Goal: Information Seeking & Learning: Learn about a topic

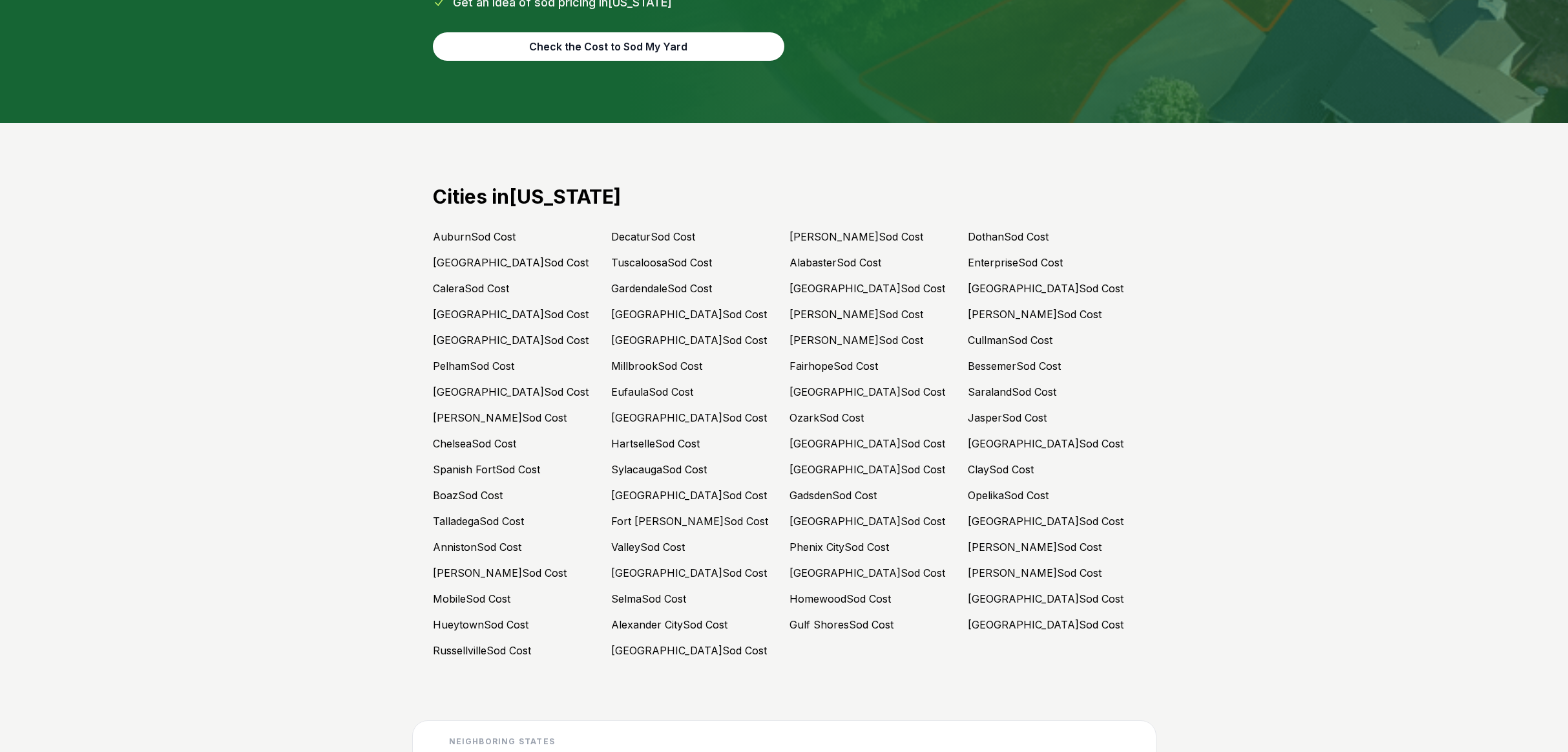
scroll to position [5613, 0]
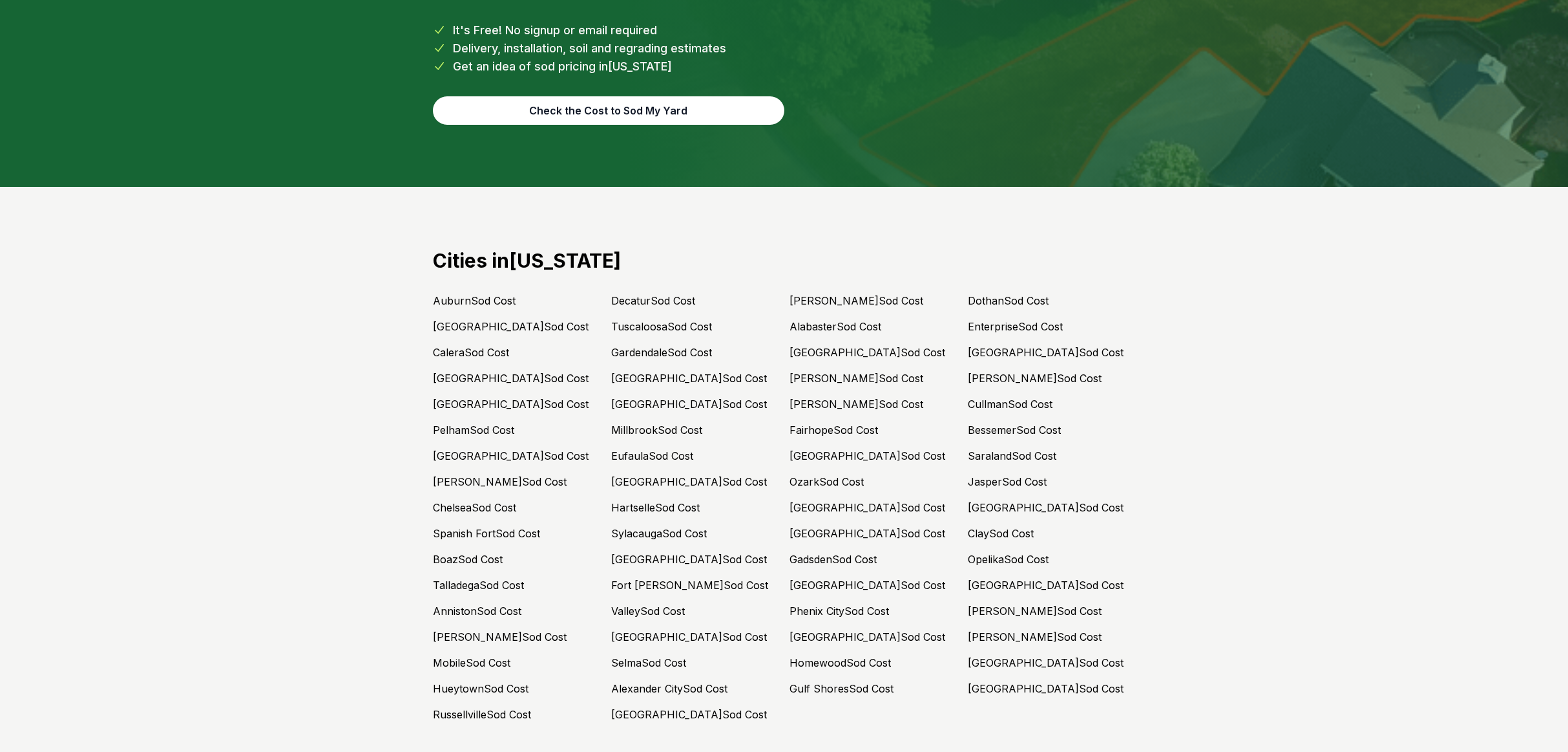
click at [486, 294] on link "Auburn Sod Cost" at bounding box center [474, 301] width 83 height 13
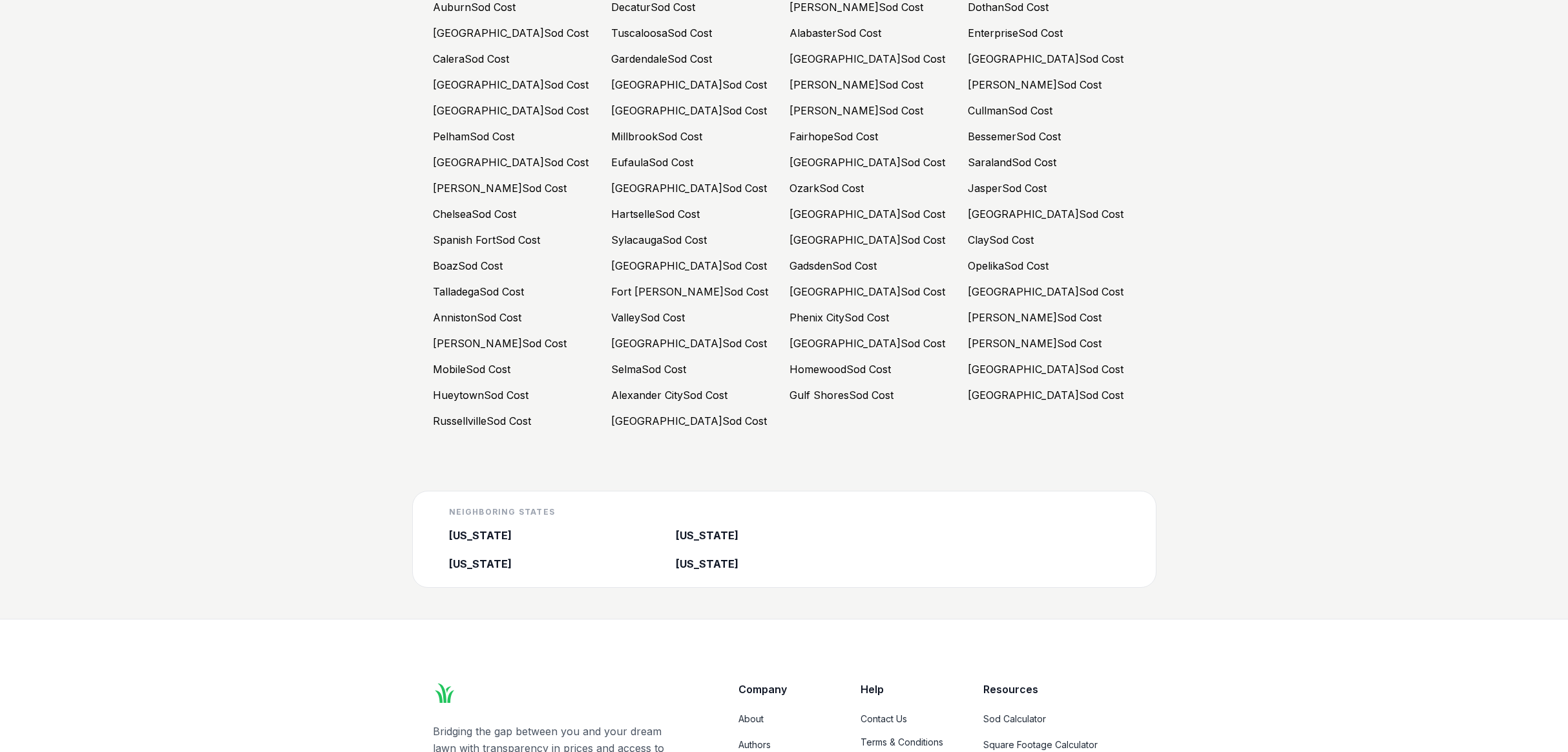
scroll to position [6059, 0]
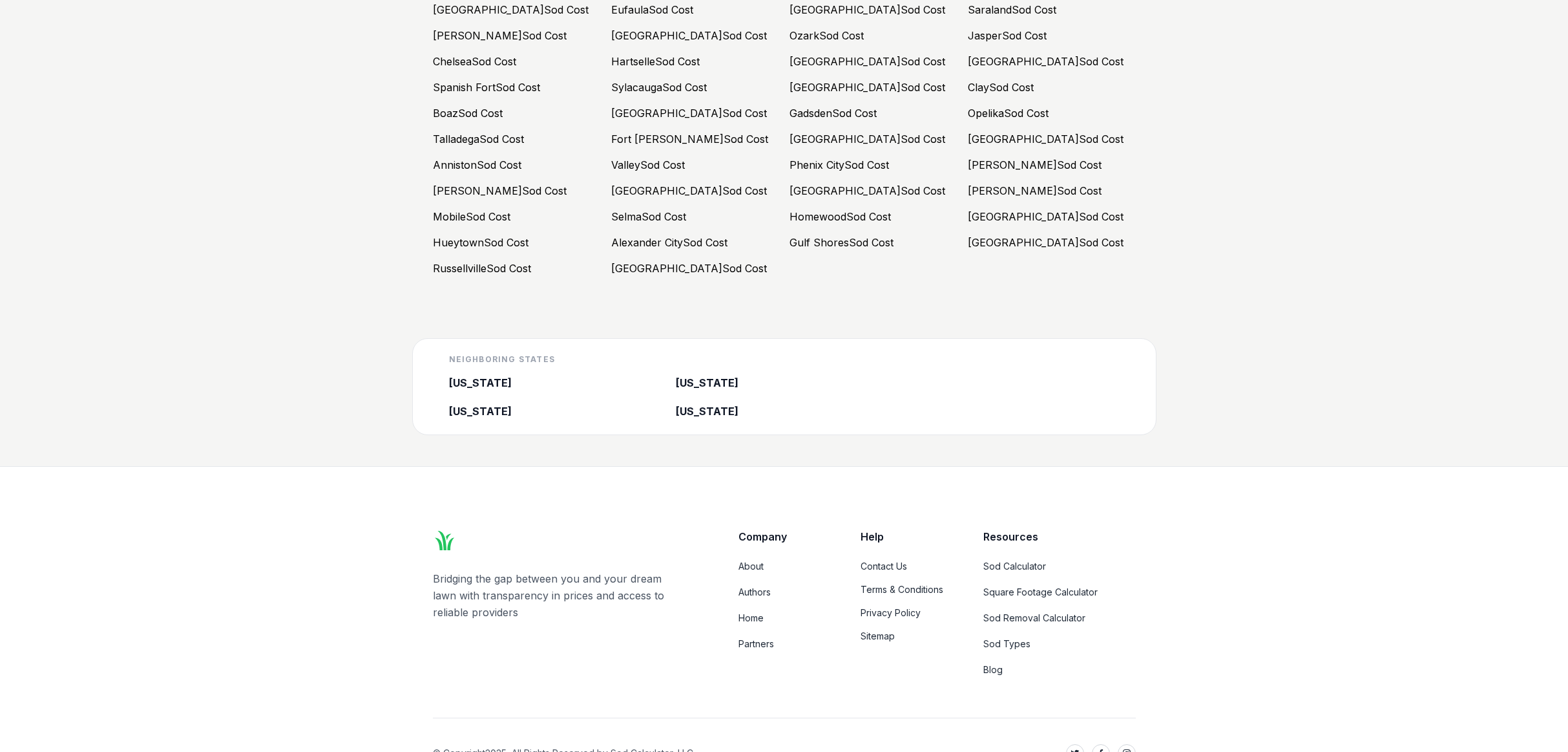
click at [471, 384] on div "Neighboring States [US_STATE] [US_STATE] [US_STATE] [US_STATE]" at bounding box center [785, 387] width 702 height 96
click at [485, 403] on link "[US_STATE]" at bounding box center [557, 410] width 216 height 15
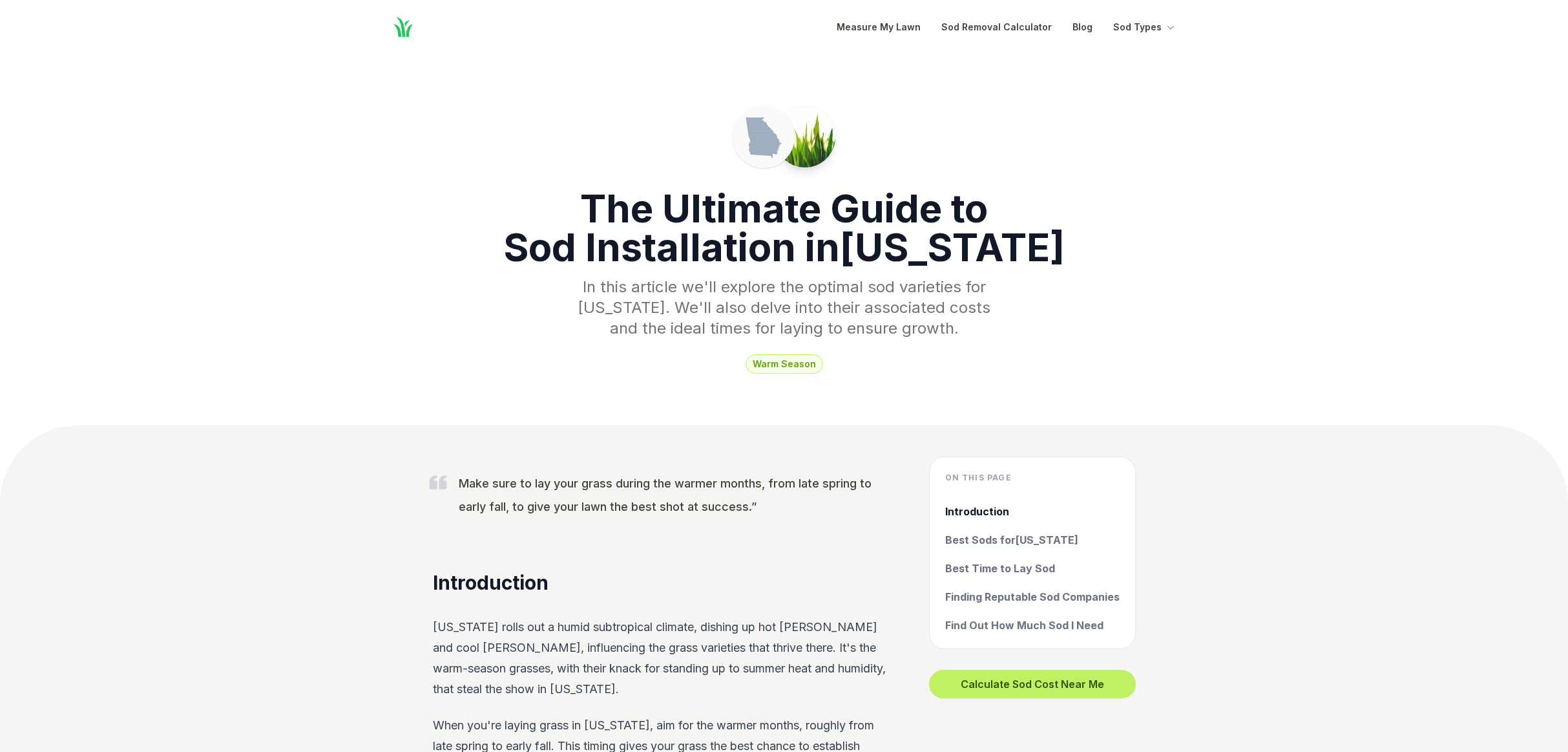
scroll to position [5842, 0]
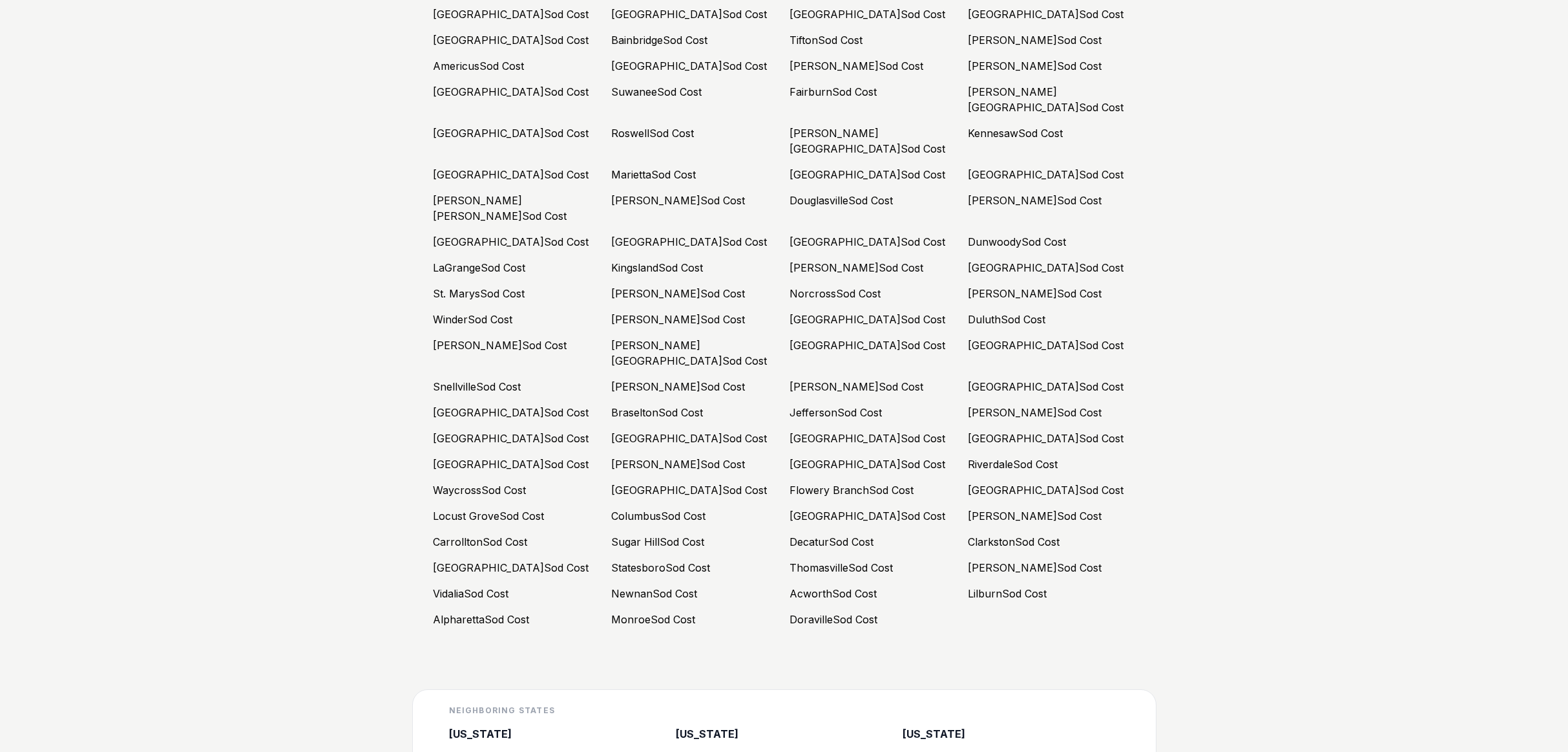
click at [1008, 509] on link "[PERSON_NAME] Sod Cost" at bounding box center [1035, 516] width 134 height 13
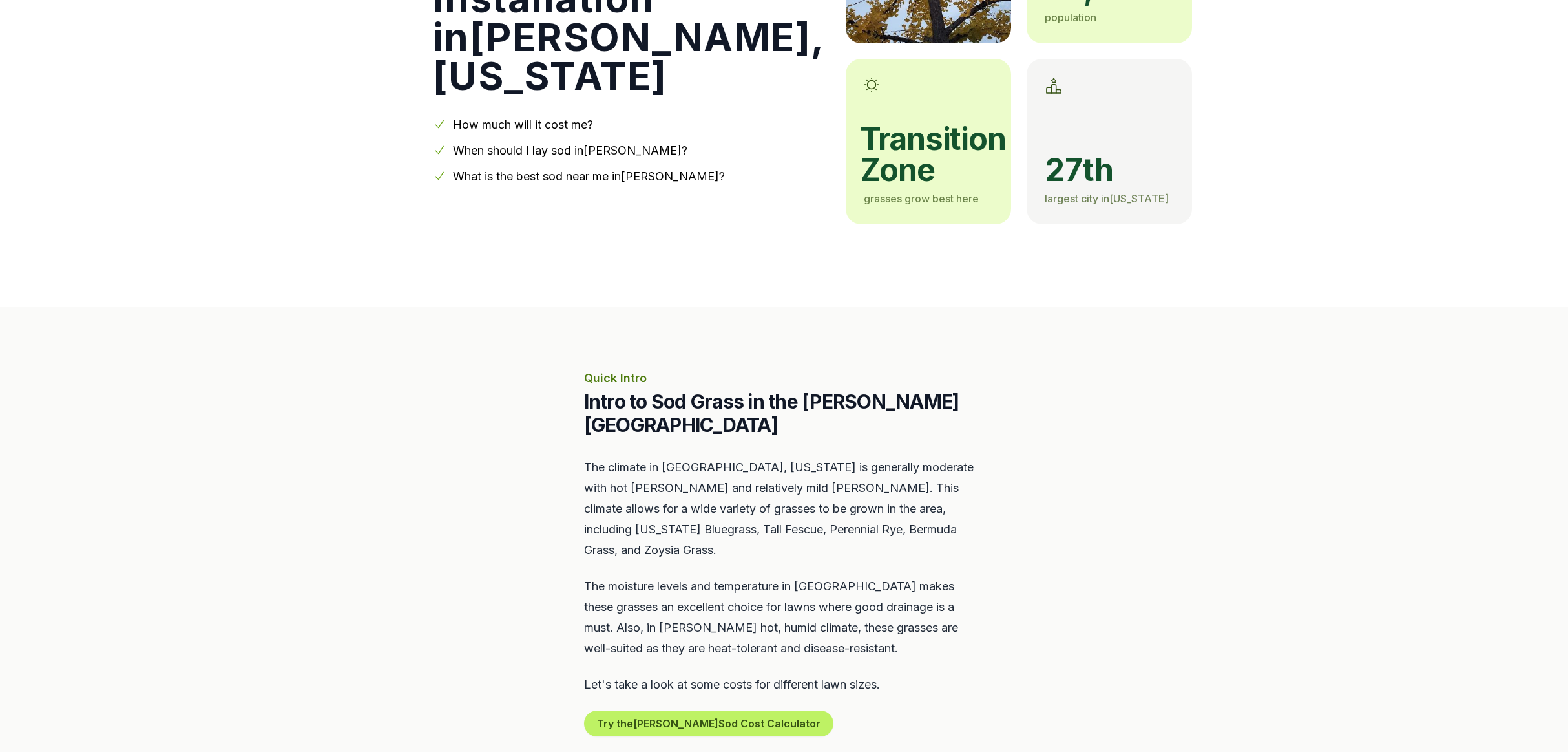
scroll to position [256, 0]
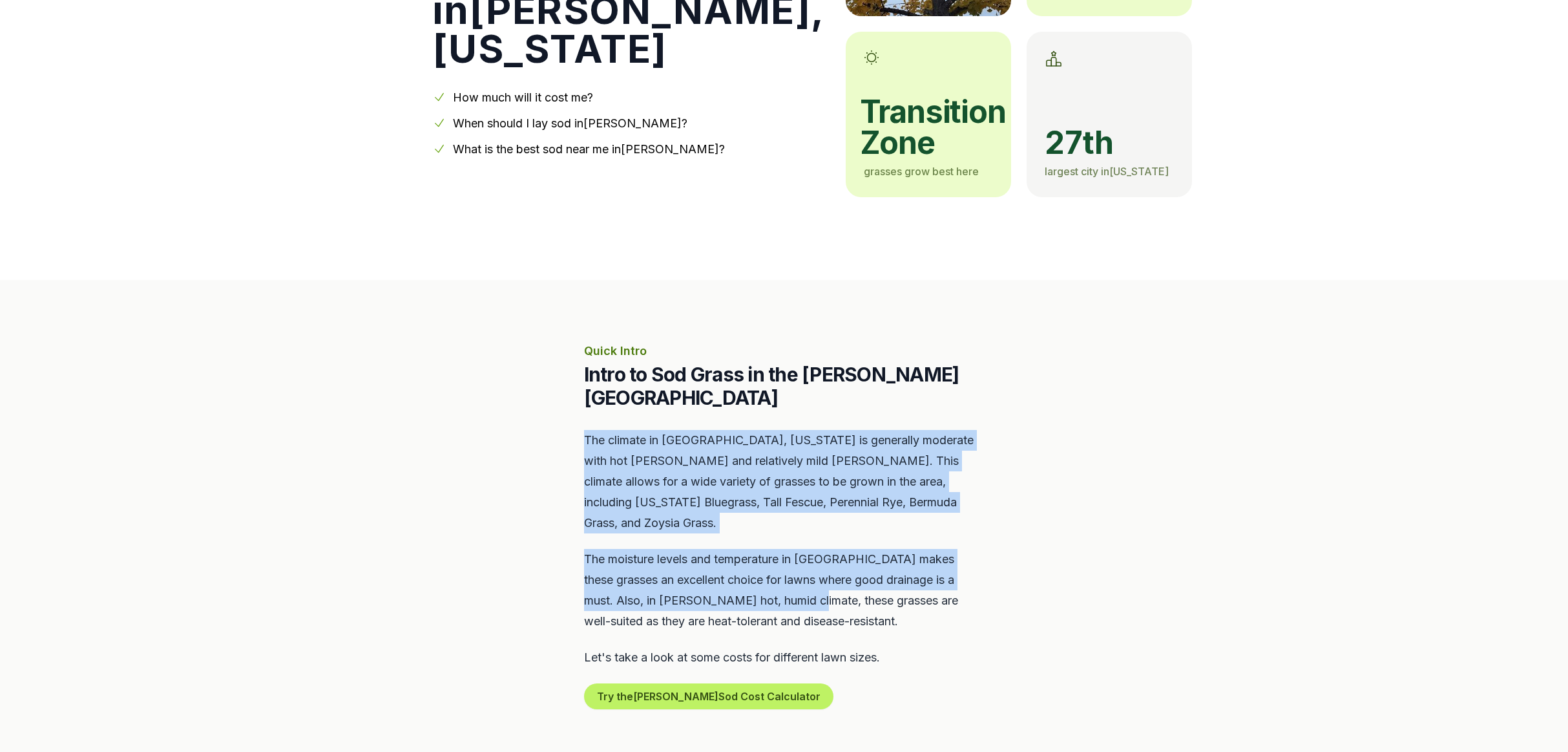
drag, startPoint x: 733, startPoint y: 392, endPoint x: 783, endPoint y: 555, distance: 170.5
click at [783, 555] on div "Quick Intro Intro to Sod Grass in the [PERSON_NAME] Area The climate in [GEOGRA…" at bounding box center [784, 526] width 401 height 367
click at [783, 555] on p "The moisture levels and temperature in [GEOGRAPHIC_DATA] makes these grasses an…" at bounding box center [784, 591] width 401 height 83
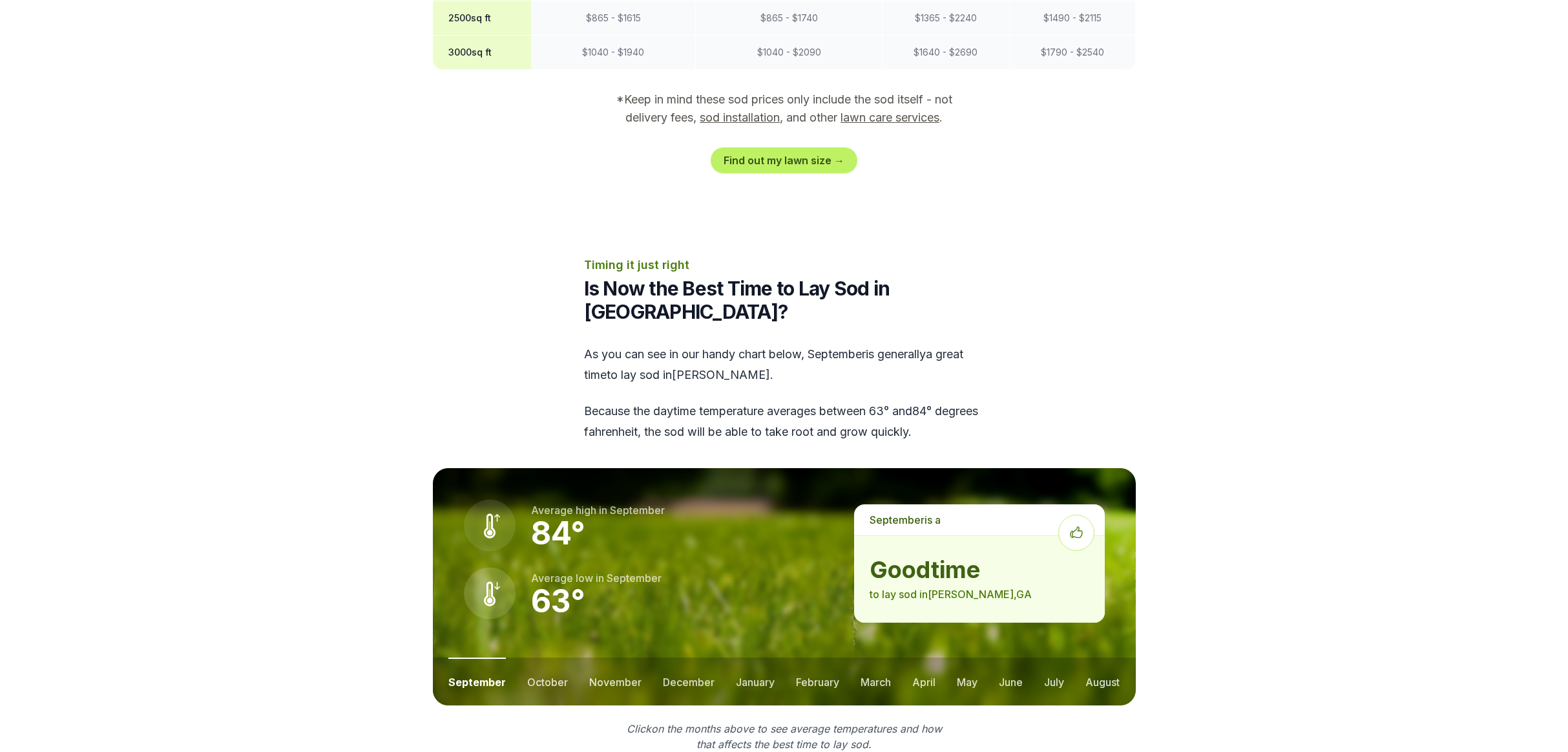
scroll to position [1382, 0]
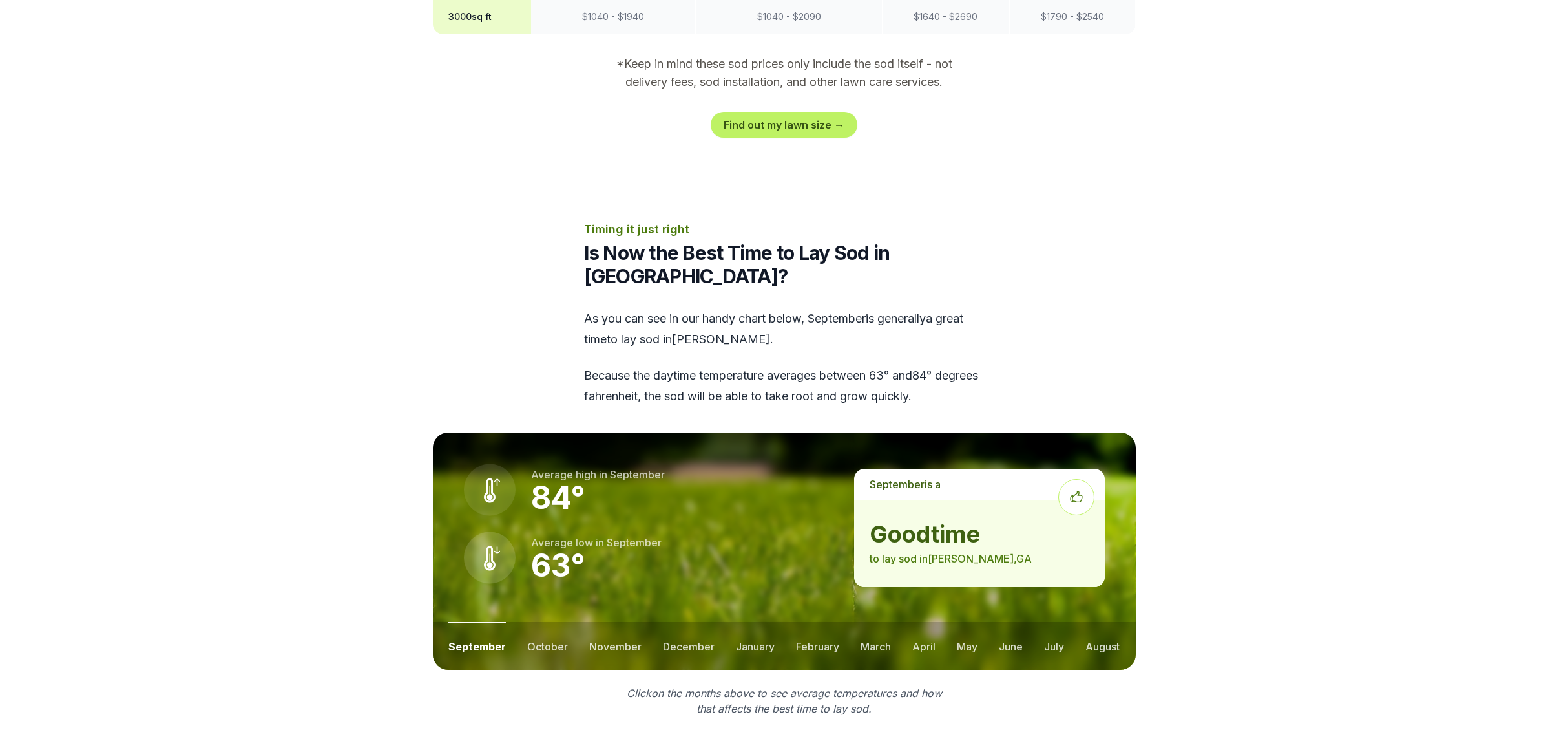
click at [688, 241] on h2 "Is Now the Best Time to Lay Sod in [GEOGRAPHIC_DATA]?" at bounding box center [784, 264] width 401 height 46
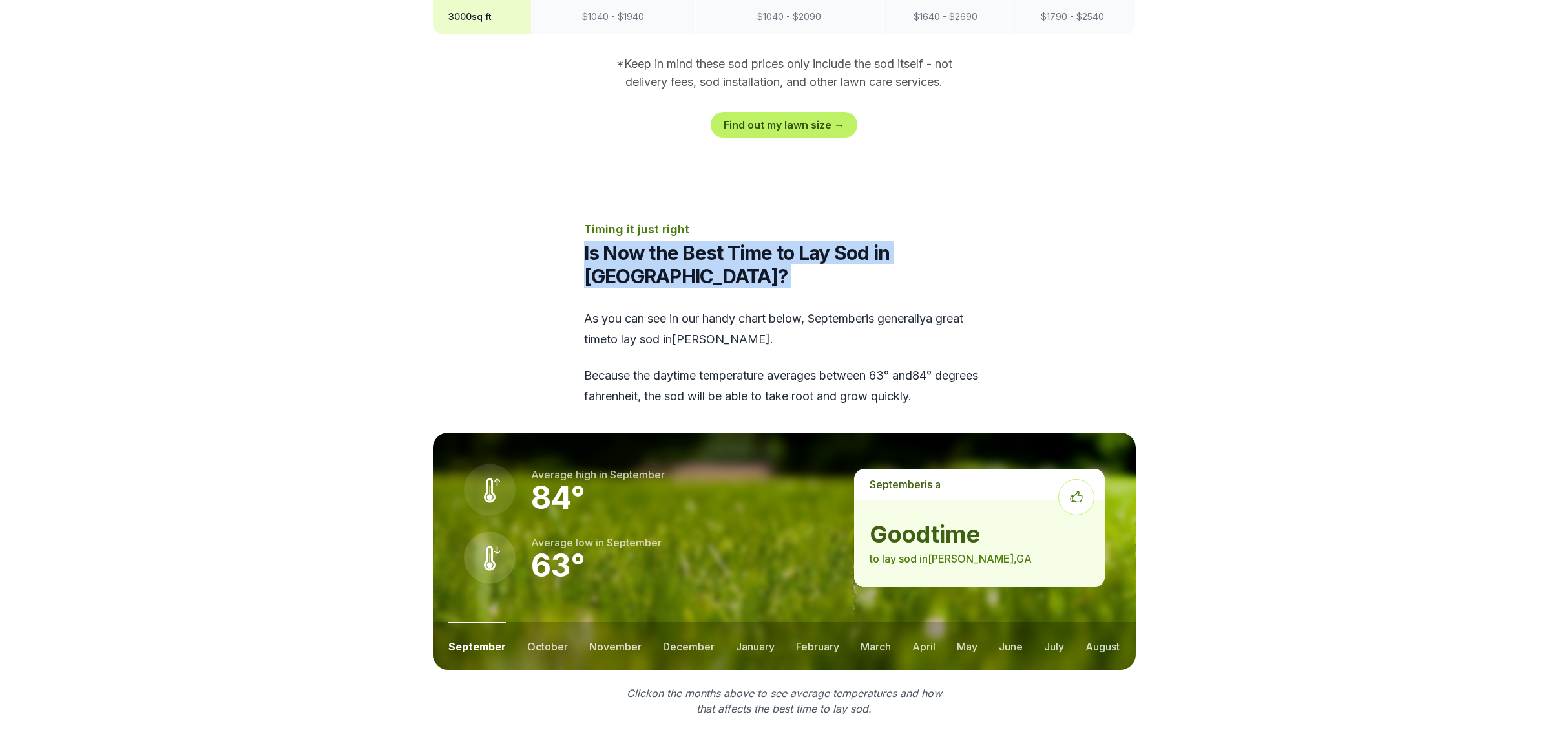
click at [688, 241] on h2 "Is Now the Best Time to Lay Sod in [GEOGRAPHIC_DATA]?" at bounding box center [784, 264] width 401 height 46
click at [757, 234] on div "Timing it just right Is Now the Best Time to Lay Sod in [GEOGRAPHIC_DATA]? As y…" at bounding box center [784, 314] width 401 height 187
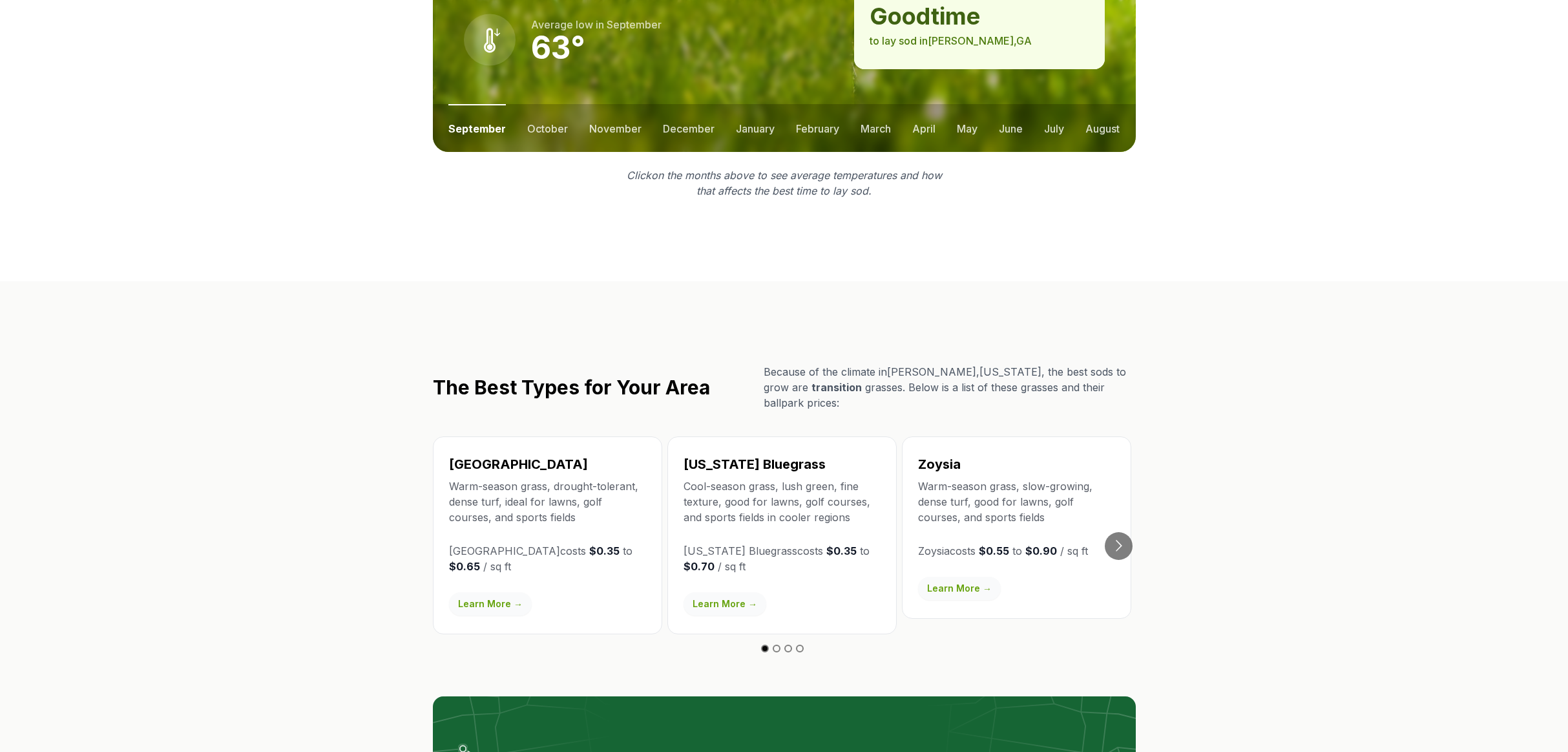
scroll to position [1906, 0]
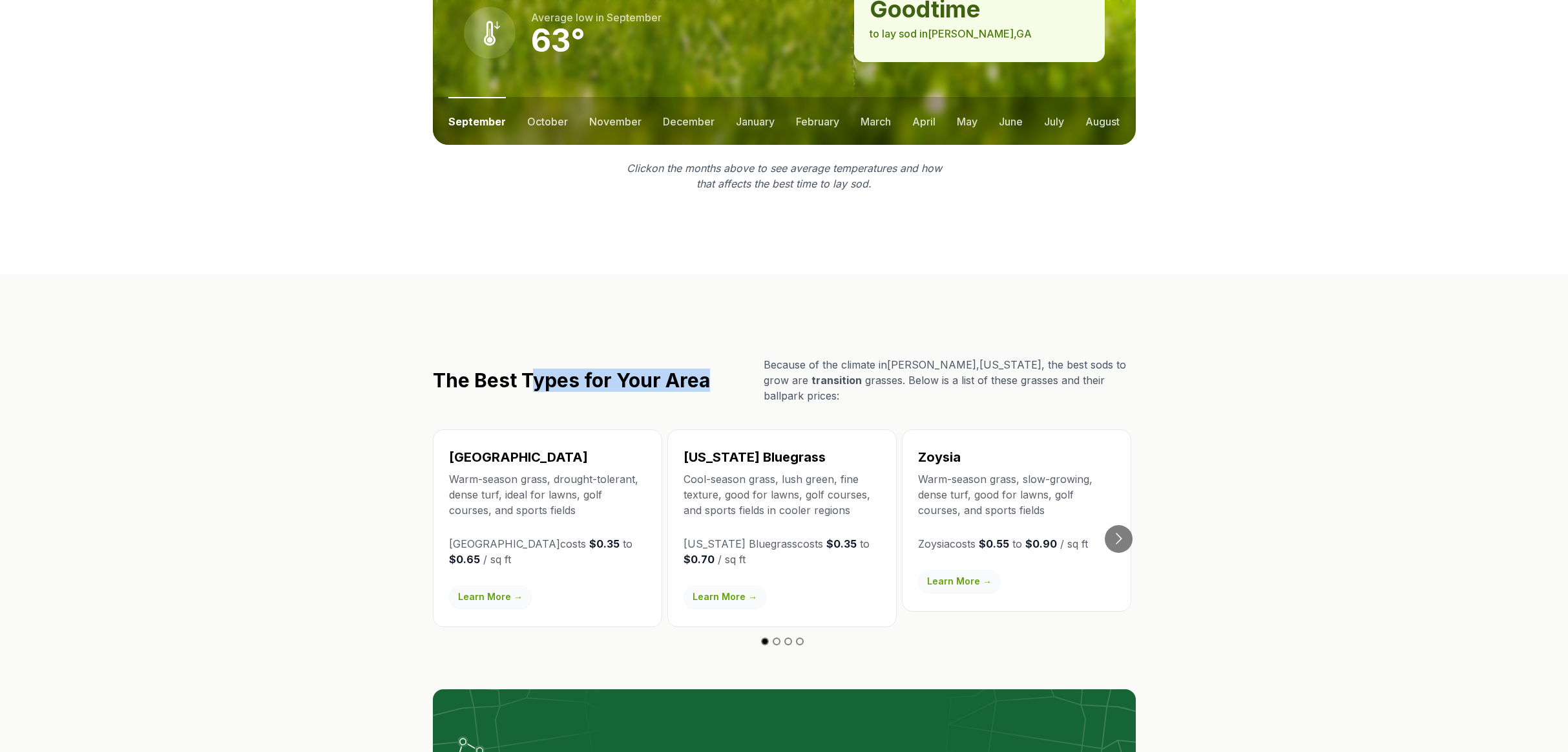
drag, startPoint x: 529, startPoint y: 304, endPoint x: 704, endPoint y: 315, distance: 175.3
click at [704, 368] on h2 "The Best Types for Your Area" at bounding box center [572, 380] width 277 height 24
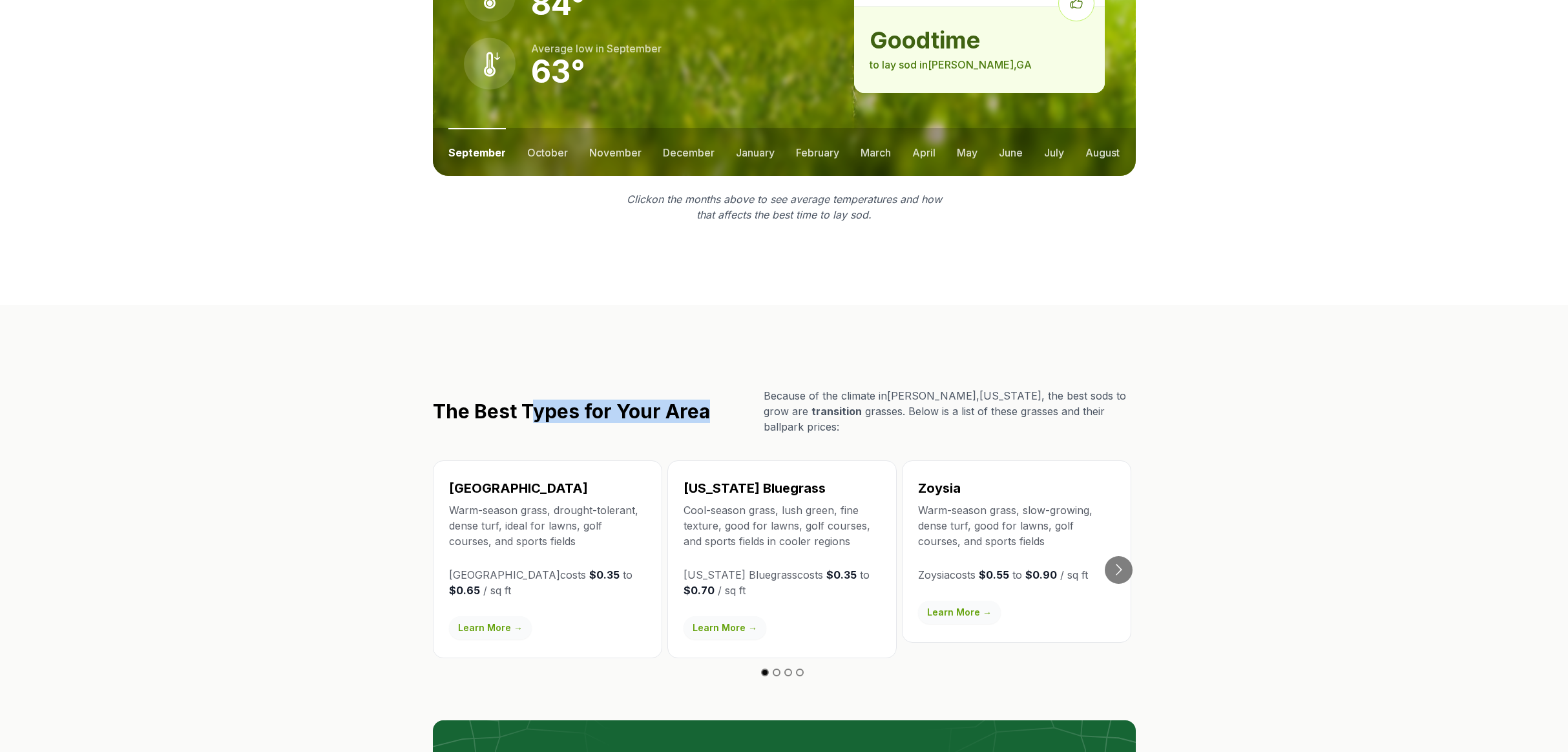
scroll to position [1892, 0]
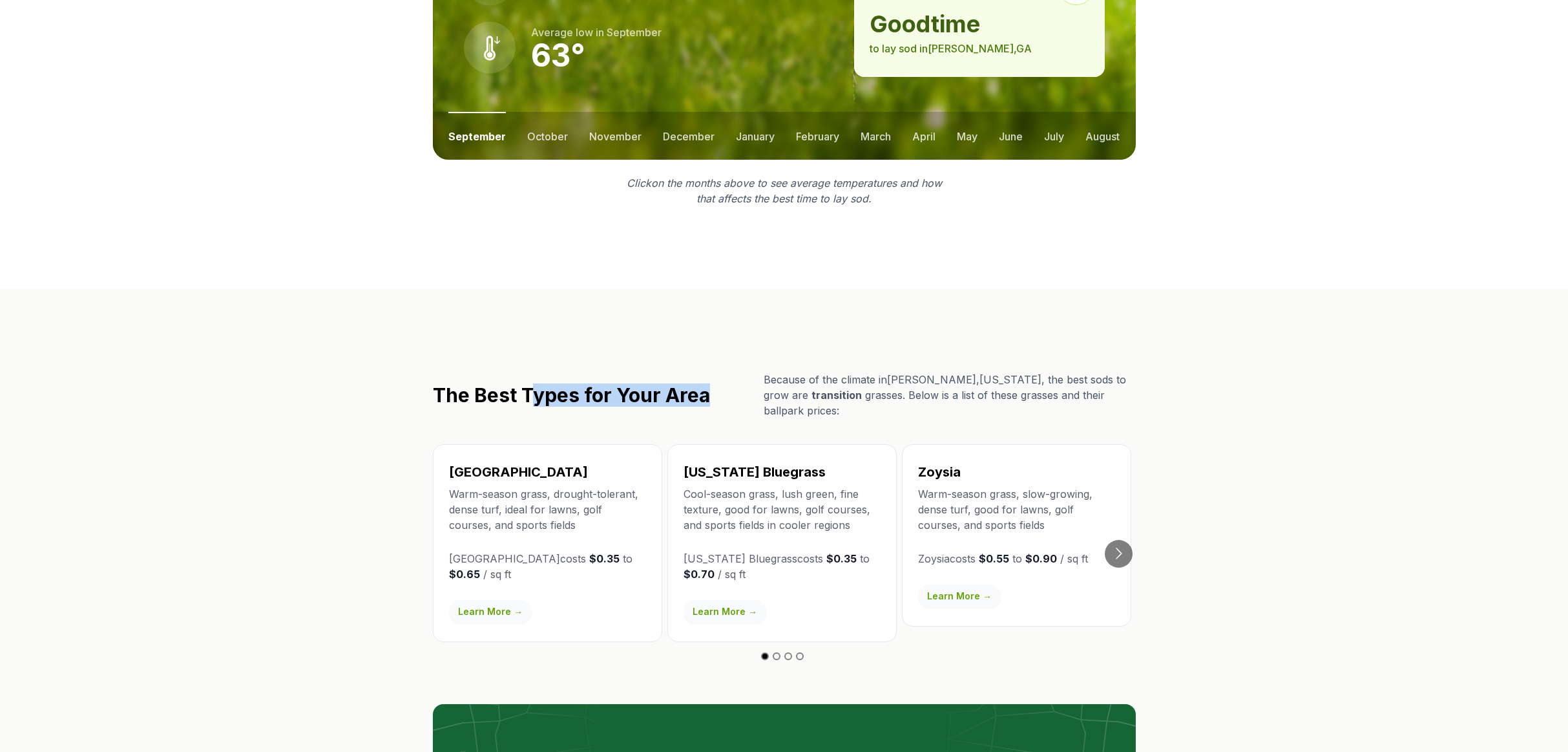
click at [812, 389] on span "transition" at bounding box center [837, 395] width 50 height 13
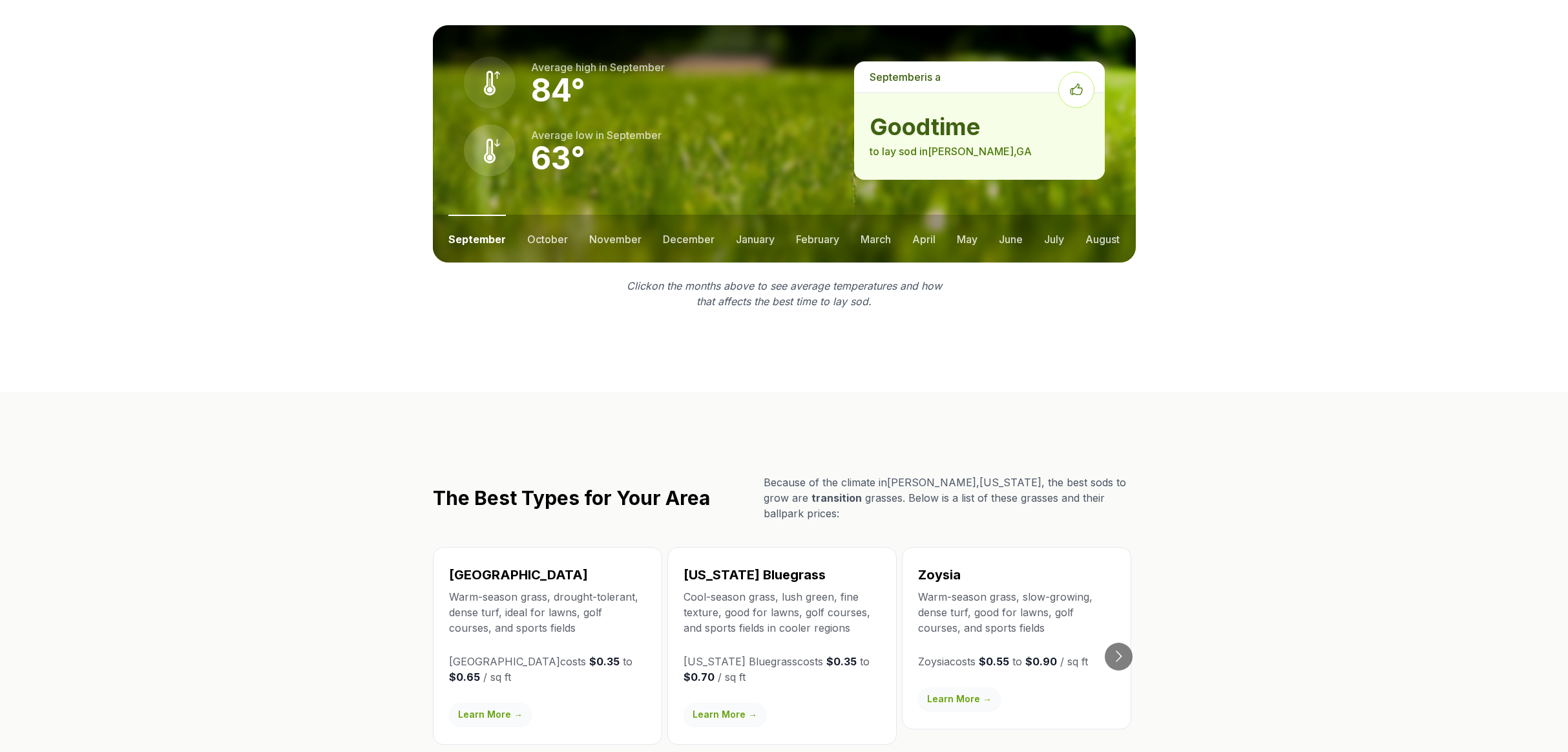
scroll to position [1820, 0]
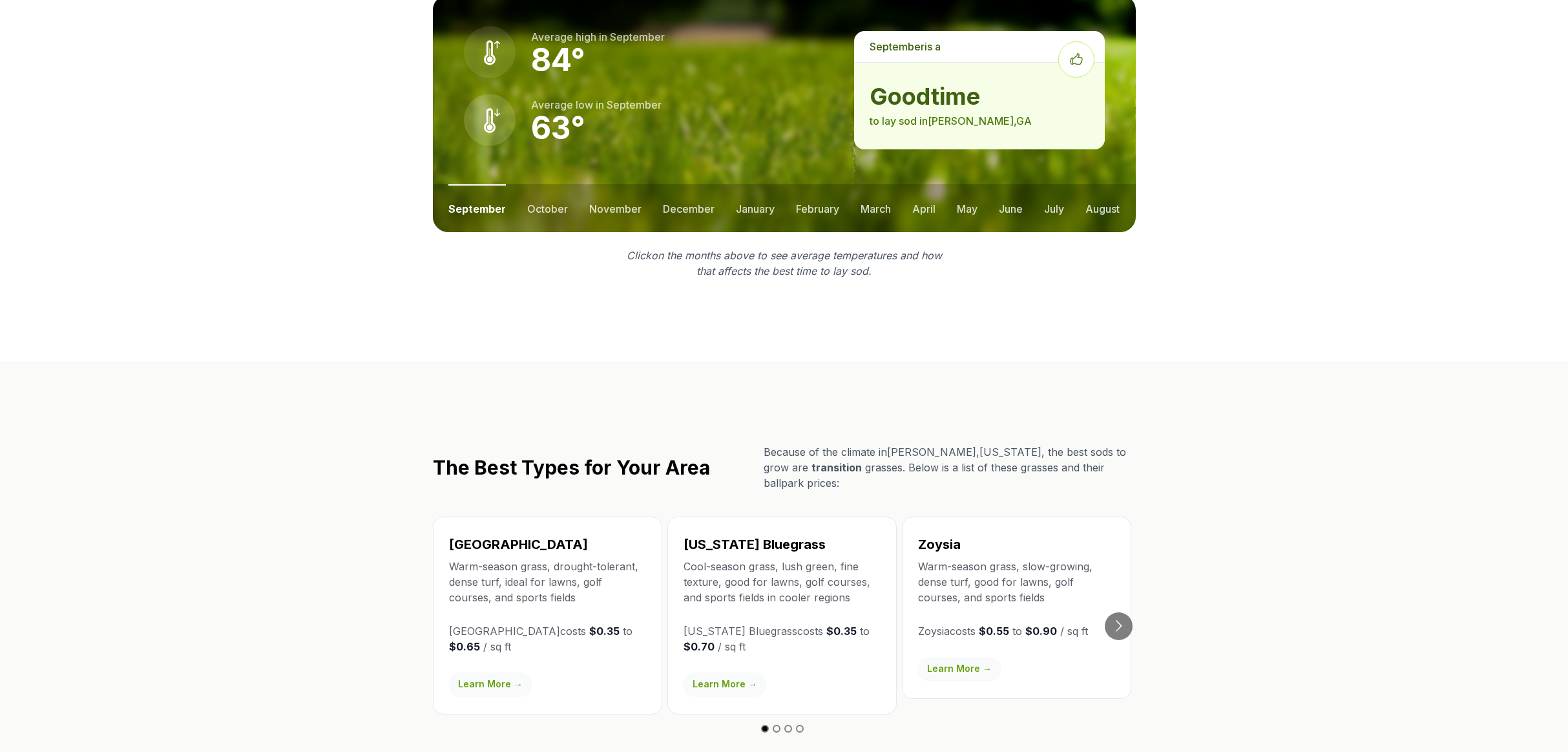
click at [844, 445] on p "Because of the climate in [GEOGRAPHIC_DATA] , [US_STATE] , the best sods to gro…" at bounding box center [949, 467] width 372 height 46
drag, startPoint x: 863, startPoint y: 396, endPoint x: 863, endPoint y: 379, distance: 17.0
click at [863, 445] on p "Because of the climate in [GEOGRAPHIC_DATA] , [US_STATE] , the best sods to gro…" at bounding box center [949, 467] width 372 height 46
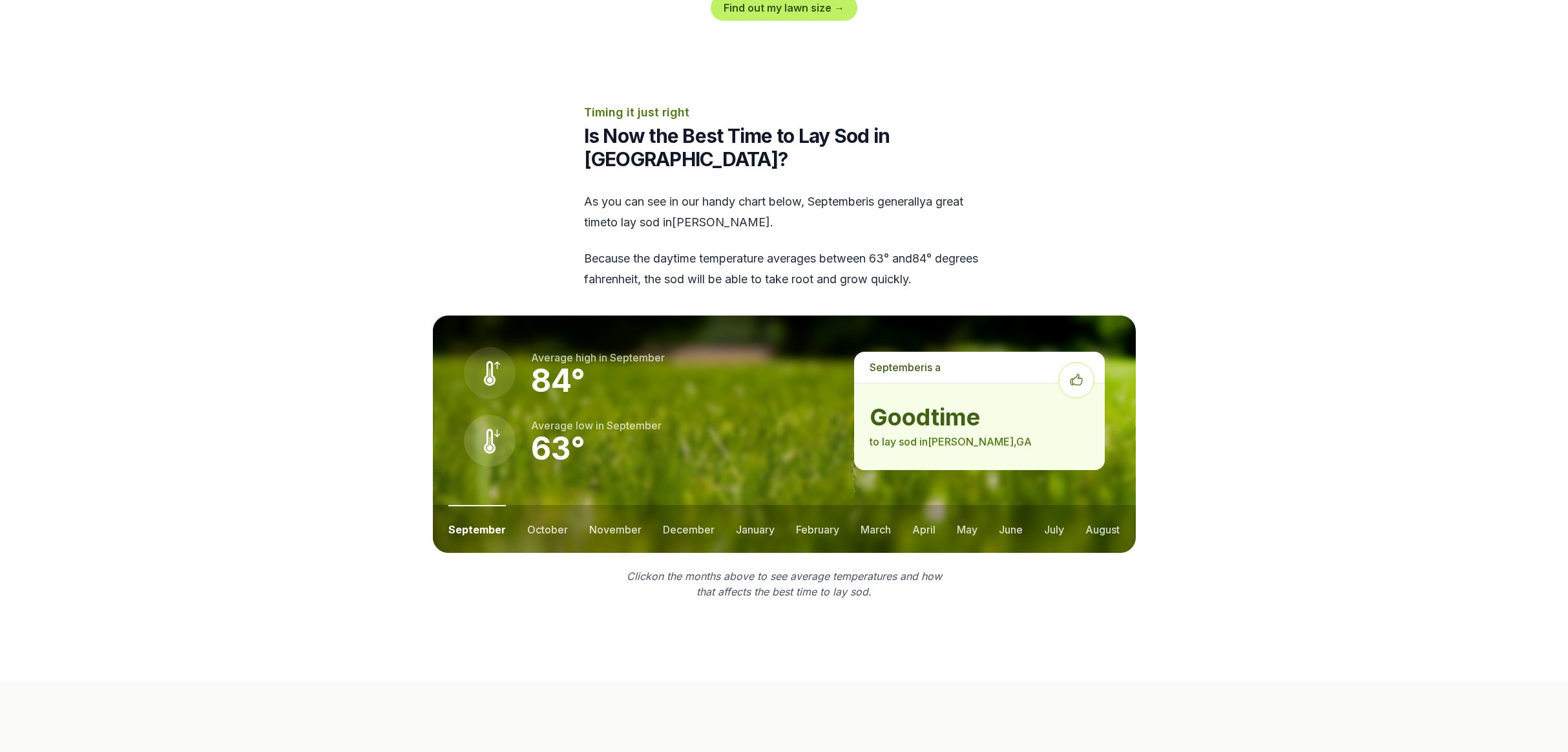
scroll to position [1420, 0]
